Goal: Task Accomplishment & Management: Manage account settings

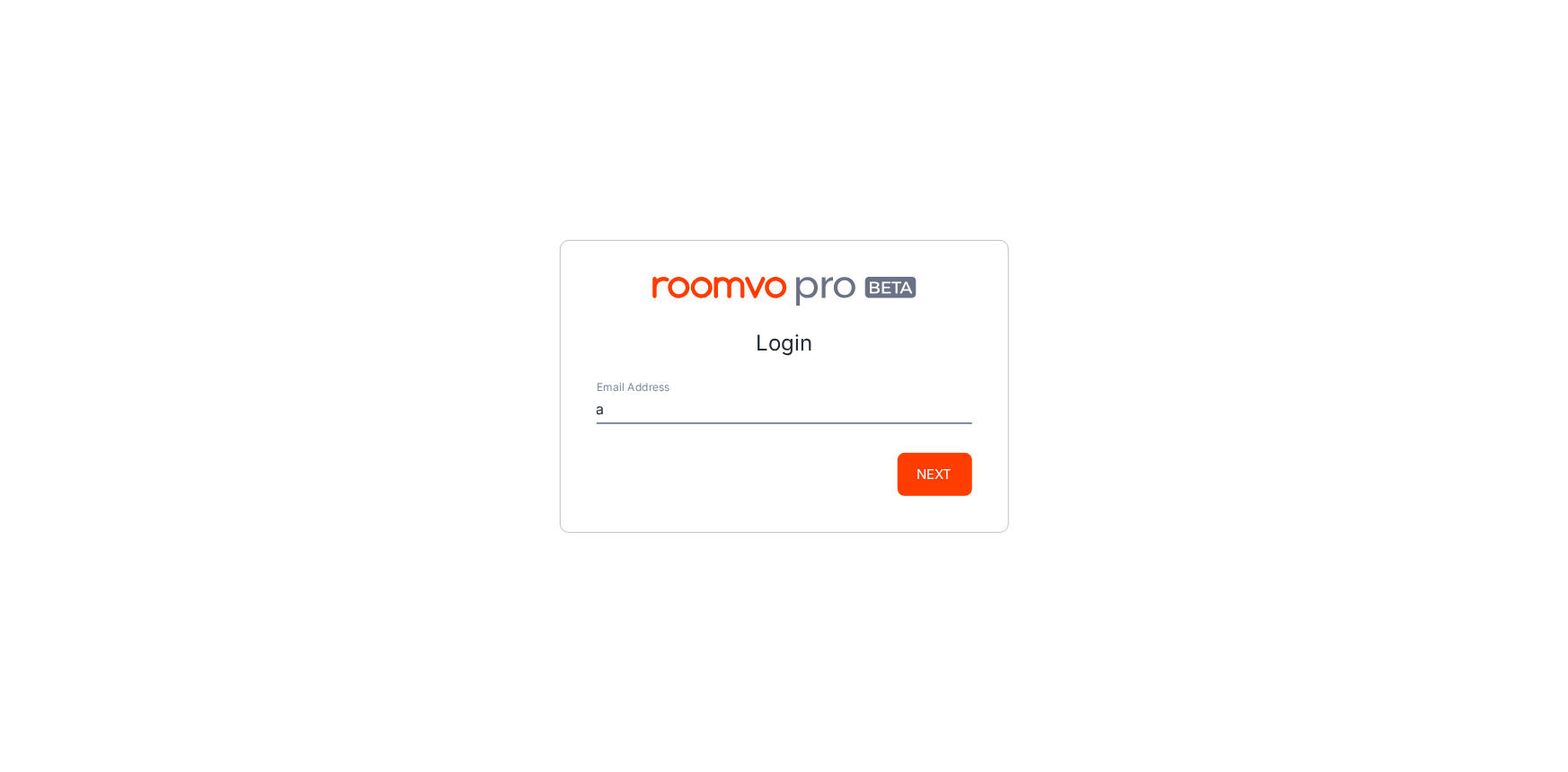
type input "[EMAIL_ADDRESS][DOMAIN_NAME]"
click at [928, 493] on button "Next" at bounding box center [935, 475] width 74 height 43
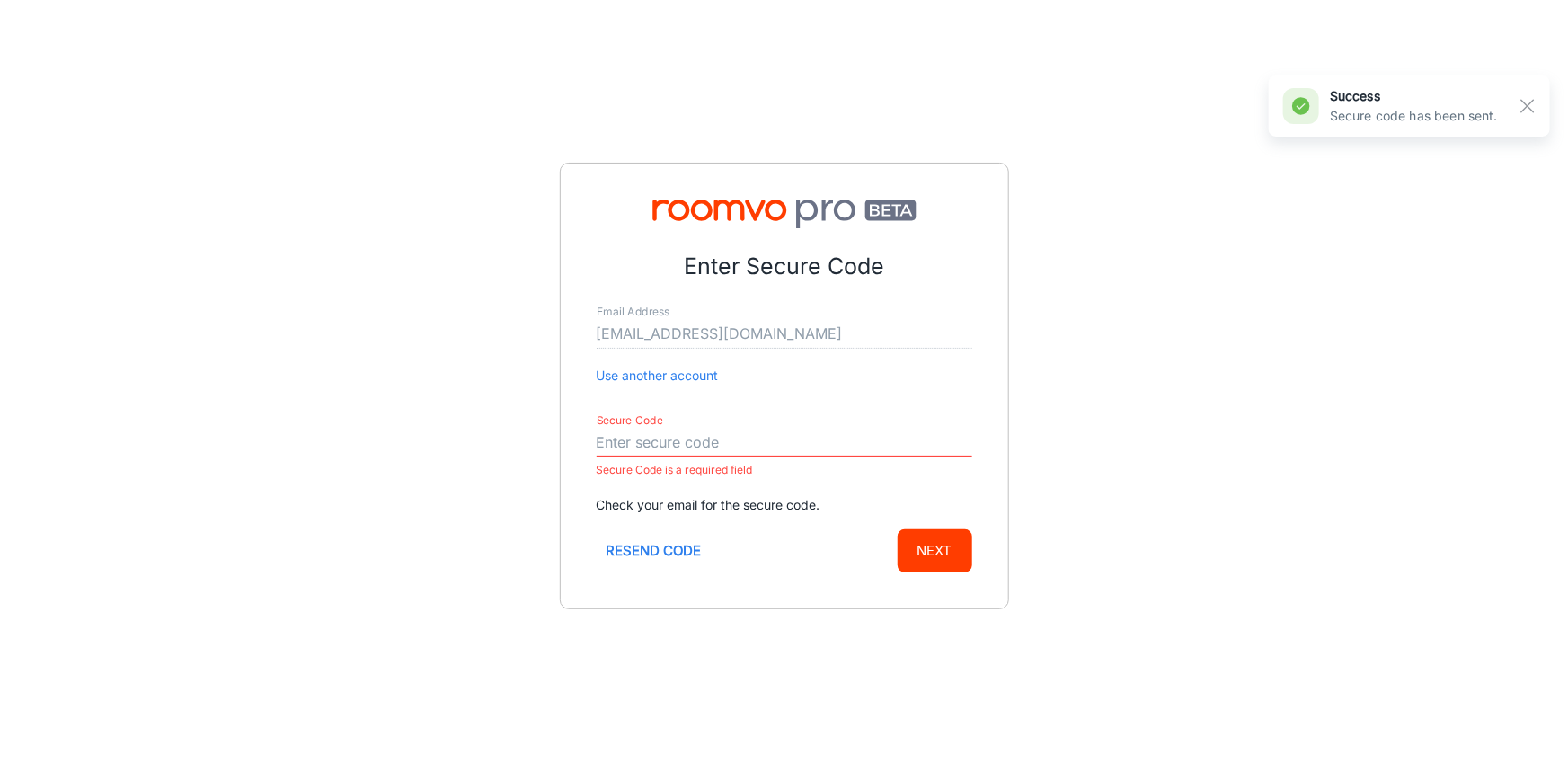
paste input "375554"
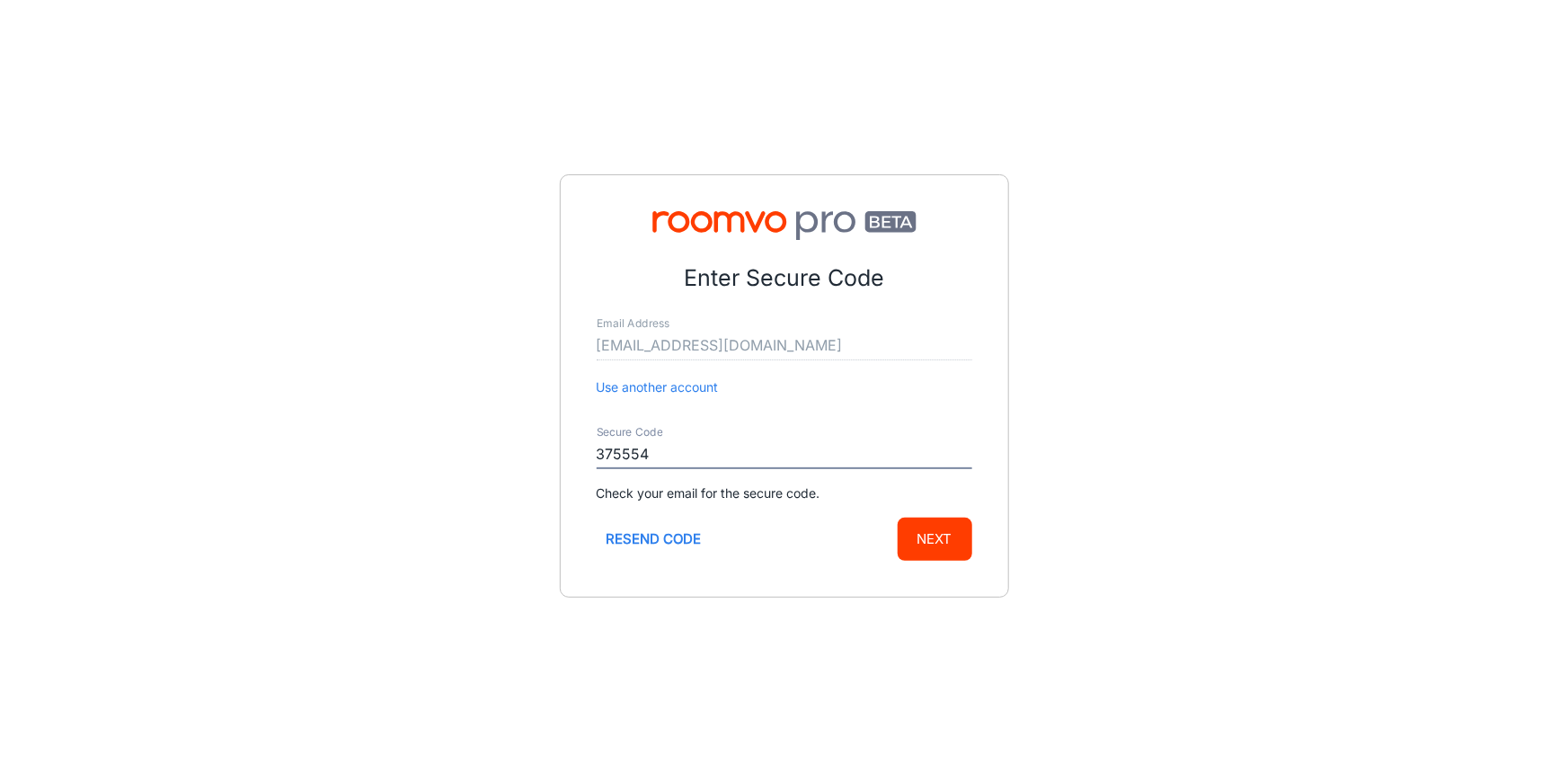
type input "375554"
click at [945, 534] on button "Next" at bounding box center [935, 539] width 74 height 43
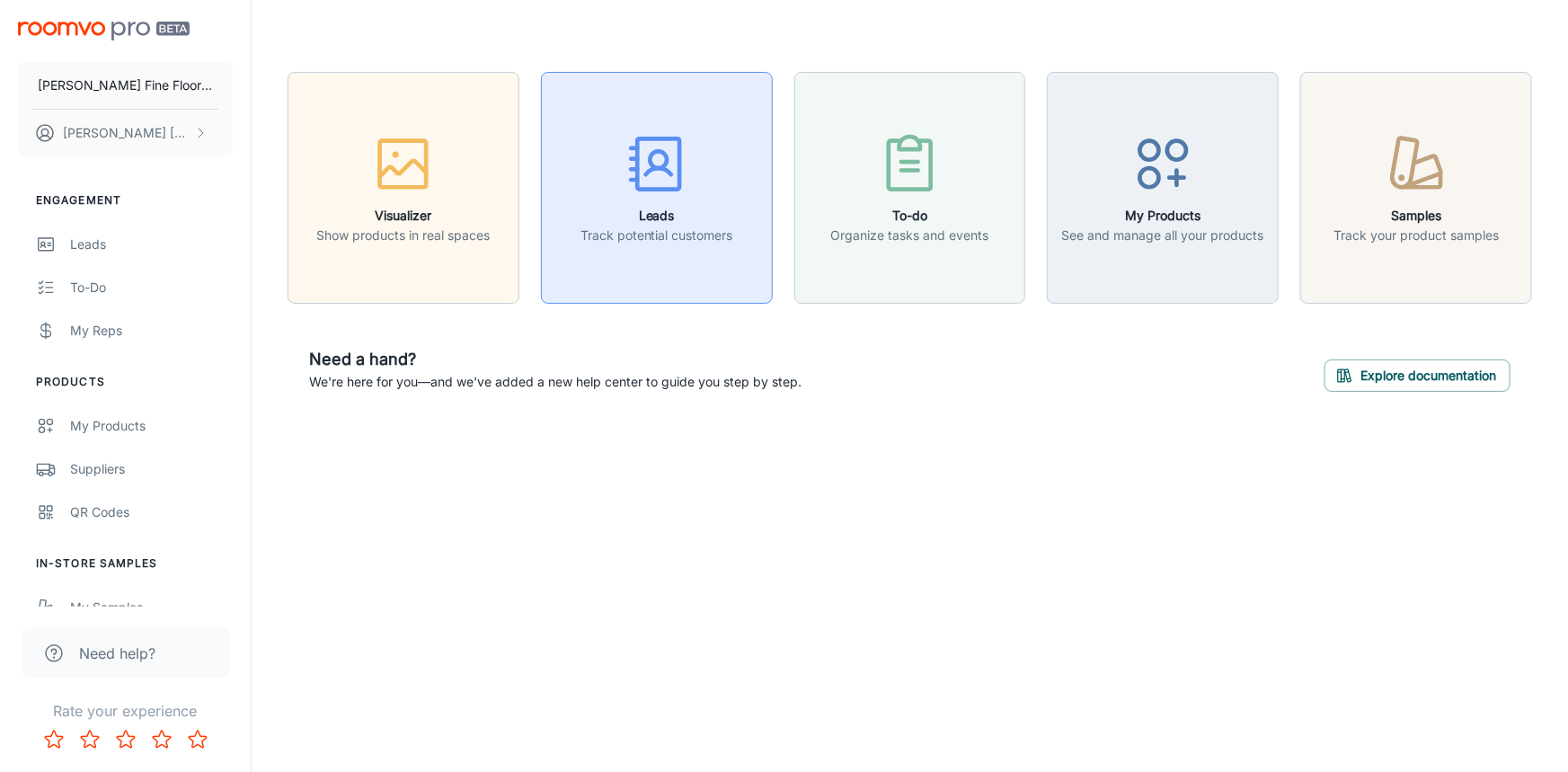
click at [638, 186] on rect "button" at bounding box center [658, 165] width 42 height 51
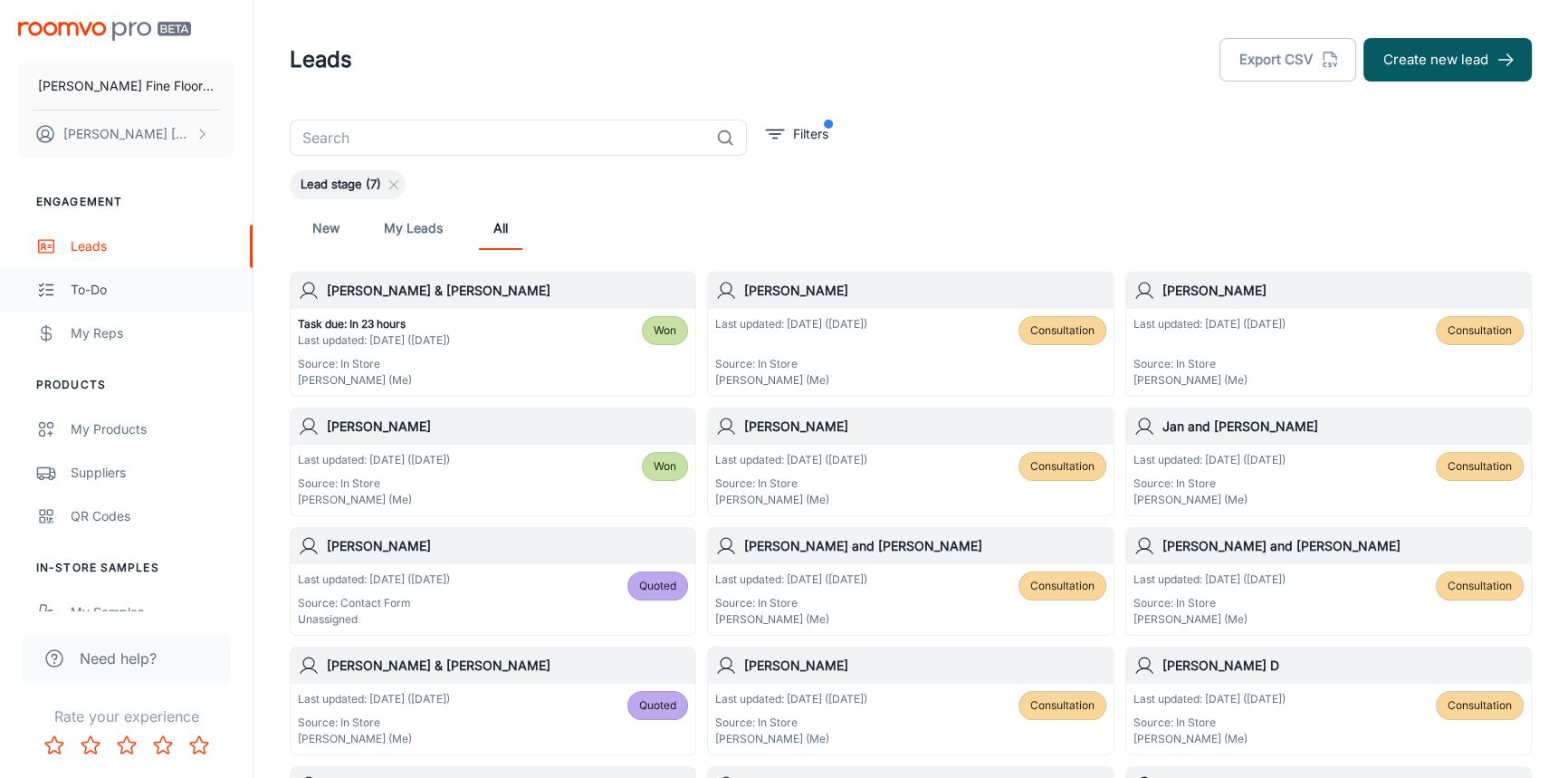
click at [76, 289] on div "To-do" at bounding box center [153, 290] width 164 height 20
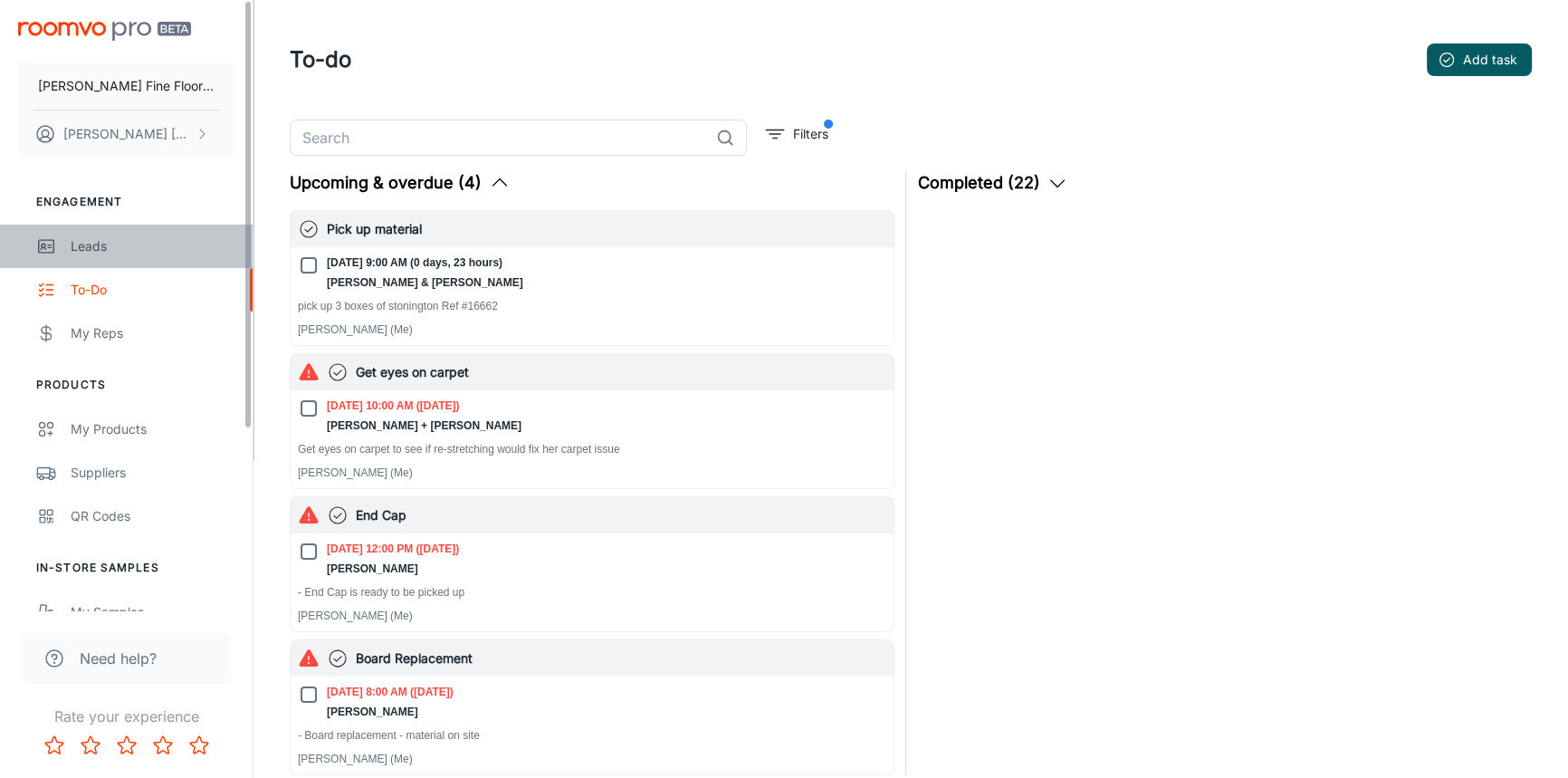
click at [79, 253] on div "Leads" at bounding box center [153, 246] width 164 height 20
